Goal: Information Seeking & Learning: Learn about a topic

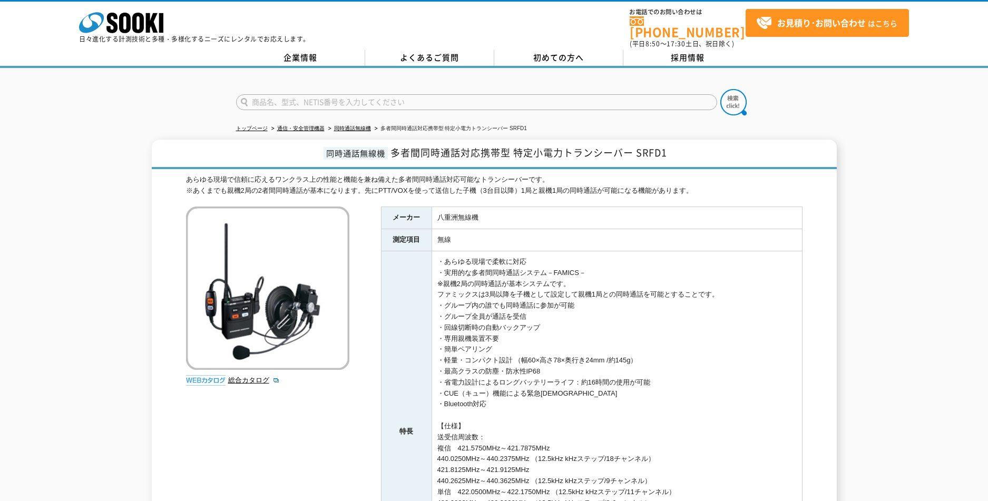
click at [477, 210] on td "八重洲無線機" at bounding box center [617, 218] width 370 height 22
drag, startPoint x: 481, startPoint y: 213, endPoint x: 457, endPoint y: 211, distance: 23.8
click at [457, 211] on td "八重洲無線機" at bounding box center [617, 218] width 370 height 22
drag, startPoint x: 671, startPoint y: 145, endPoint x: 633, endPoint y: 148, distance: 38.1
click at [633, 148] on h1 "同時通話無線機 多者間同時通話対応携帯型 特定小電力トランシーバー SRFD1" at bounding box center [494, 155] width 685 height 30
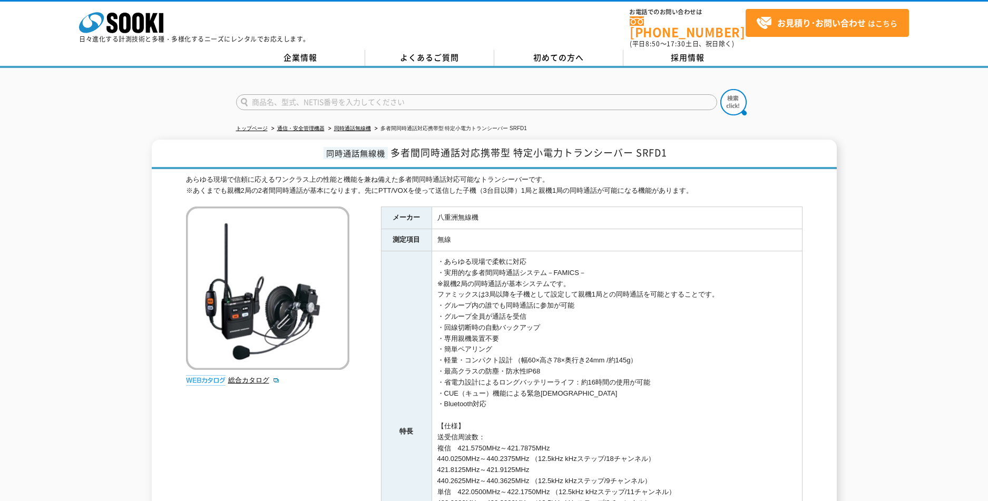
drag, startPoint x: 493, startPoint y: 217, endPoint x: 487, endPoint y: 215, distance: 5.9
click at [493, 216] on td "八重洲無線機" at bounding box center [617, 218] width 370 height 22
drag, startPoint x: 483, startPoint y: 210, endPoint x: 436, endPoint y: 210, distance: 46.4
click at [436, 210] on td "八重洲無線機" at bounding box center [617, 218] width 370 height 22
copy td "八重洲無線機"
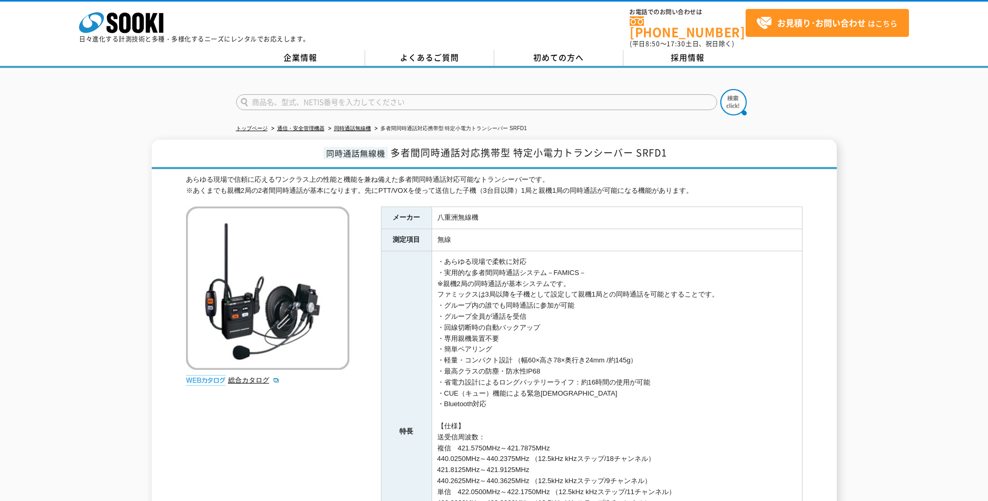
click at [66, 105] on div at bounding box center [494, 93] width 988 height 51
